Goal: Task Accomplishment & Management: Complete application form

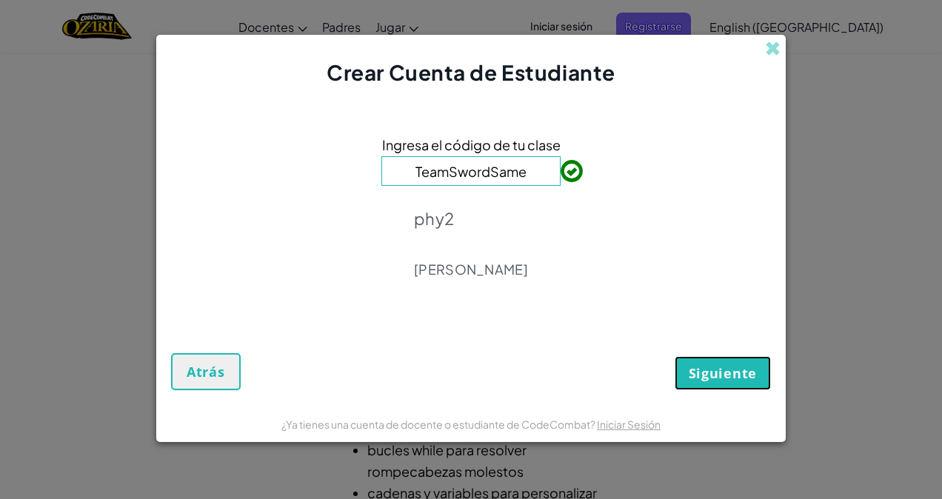
click at [693, 372] on span "Siguiente" at bounding box center [722, 373] width 68 height 18
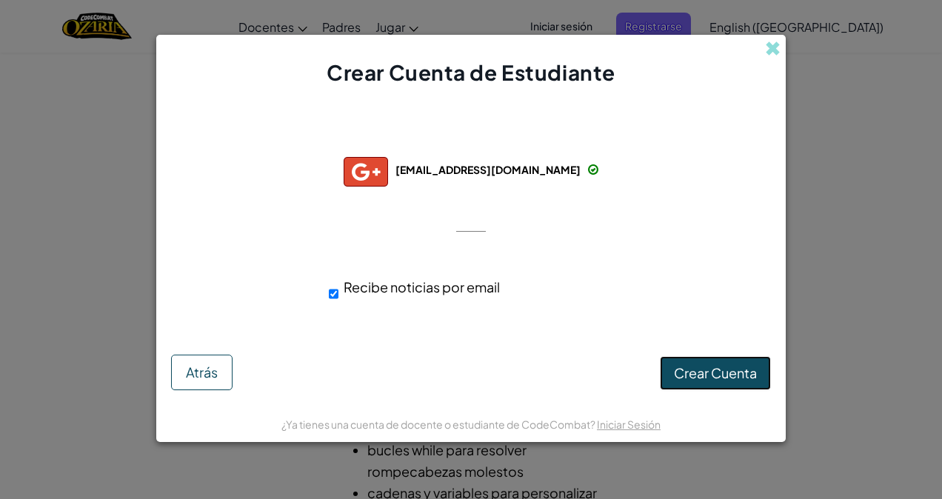
click at [682, 367] on span "Crear Cuenta" at bounding box center [715, 372] width 83 height 17
click at [682, 367] on div "Creando Cuenta... Atrás" at bounding box center [471, 367] width 600 height 46
click at [656, 366] on div "Creando Cuenta... Atrás" at bounding box center [471, 367] width 600 height 46
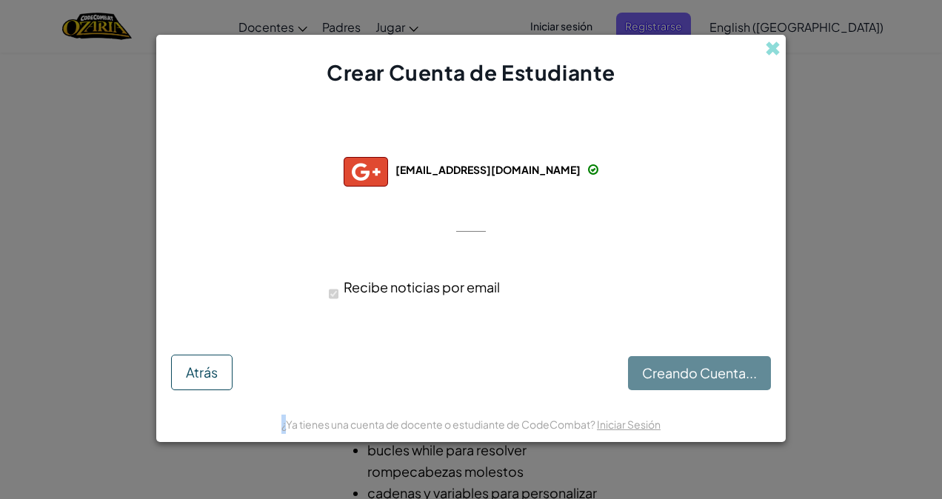
click at [656, 366] on div "Creando Cuenta... Atrás" at bounding box center [471, 367] width 600 height 46
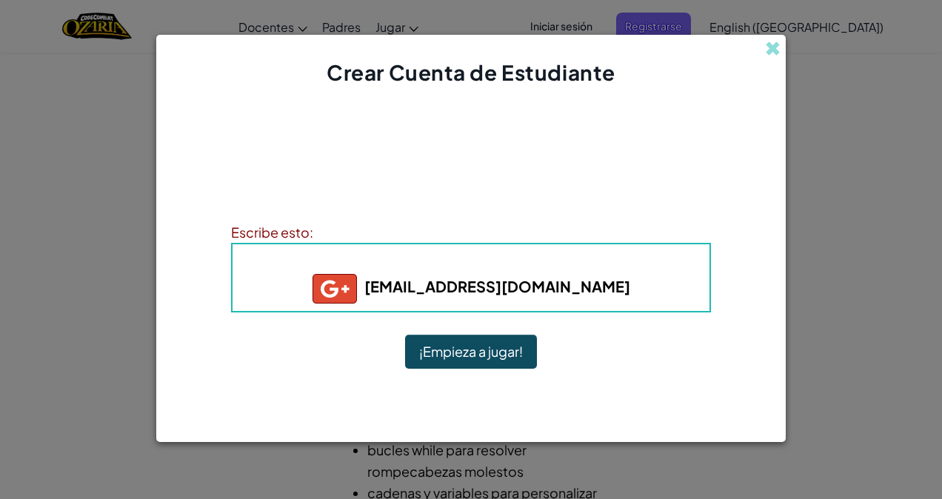
drag, startPoint x: 656, startPoint y: 366, endPoint x: 509, endPoint y: 361, distance: 146.6
click at [509, 361] on button "¡Empieza a jugar!" at bounding box center [471, 352] width 132 height 34
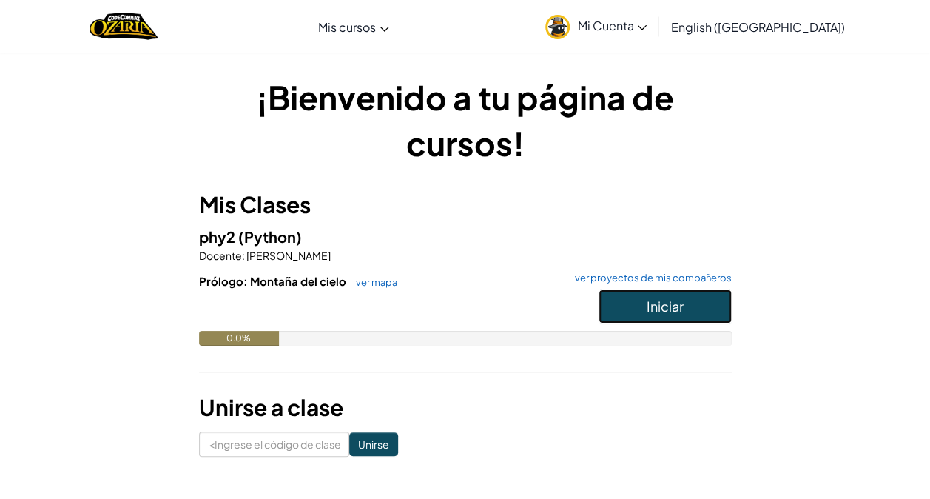
click at [643, 312] on button "Iniciar" at bounding box center [665, 306] width 133 height 34
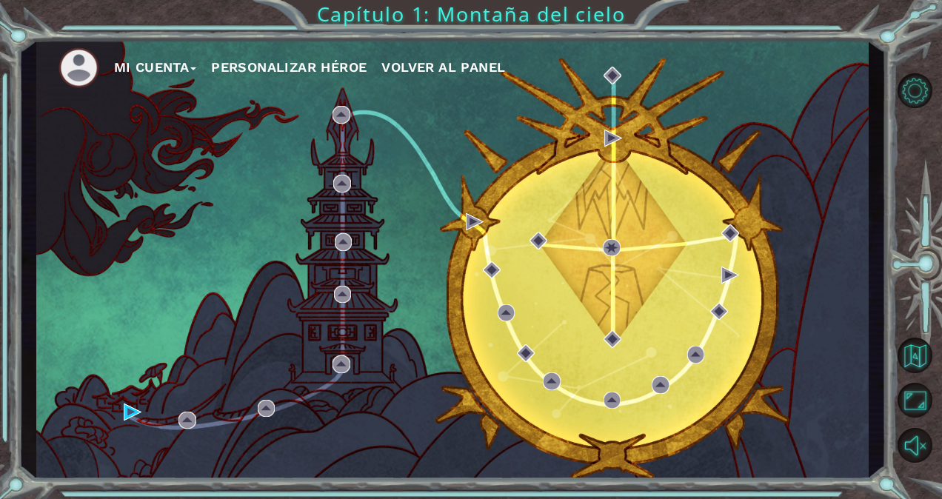
click at [123, 416] on div "Mi Cuenta Personalizar héroe Volver al panel" at bounding box center [452, 259] width 832 height 439
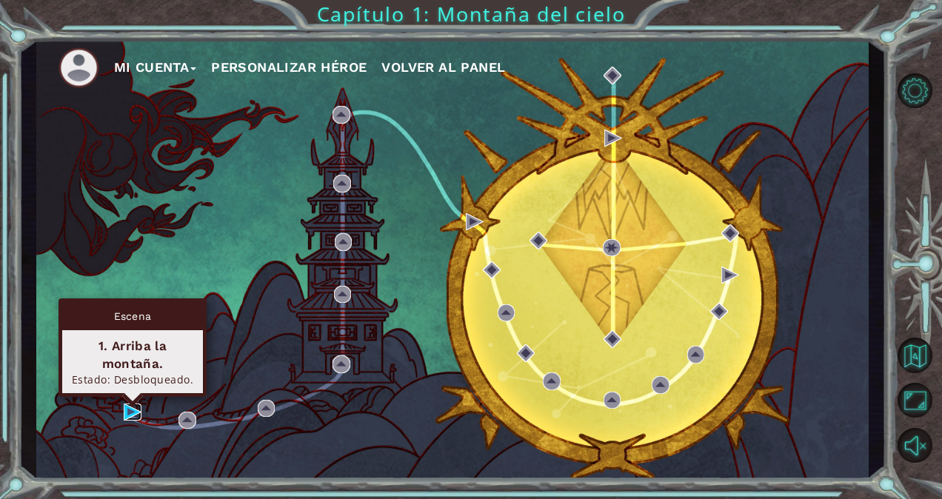
click at [124, 415] on img at bounding box center [133, 412] width 18 height 18
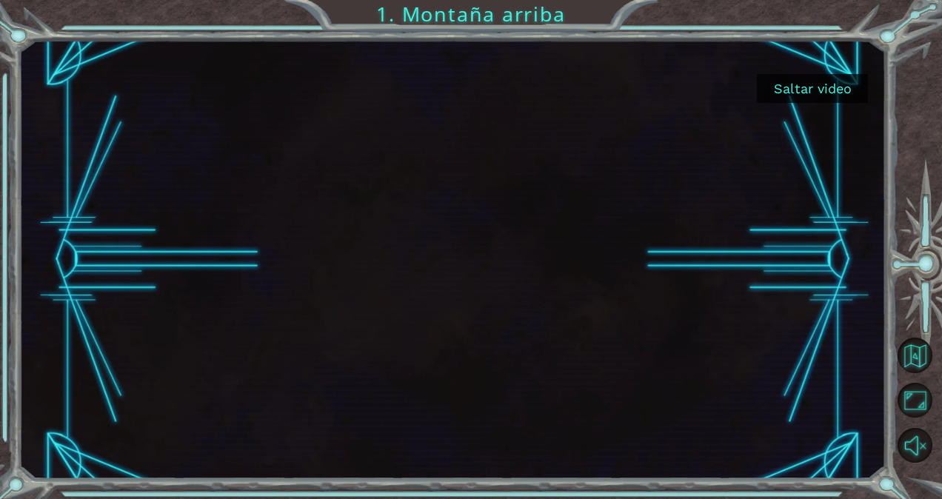
click at [865, 22] on div "Saltar video 1. Montaña arriba" at bounding box center [471, 249] width 942 height 499
click at [904, 350] on button "Volver al mapa" at bounding box center [914, 355] width 35 height 35
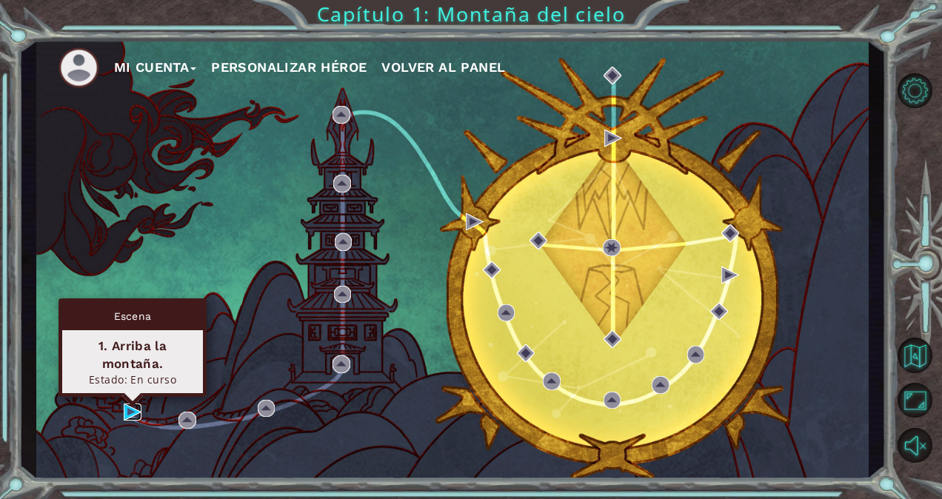
click at [127, 409] on img at bounding box center [133, 412] width 18 height 18
